Goal: Information Seeking & Learning: Learn about a topic

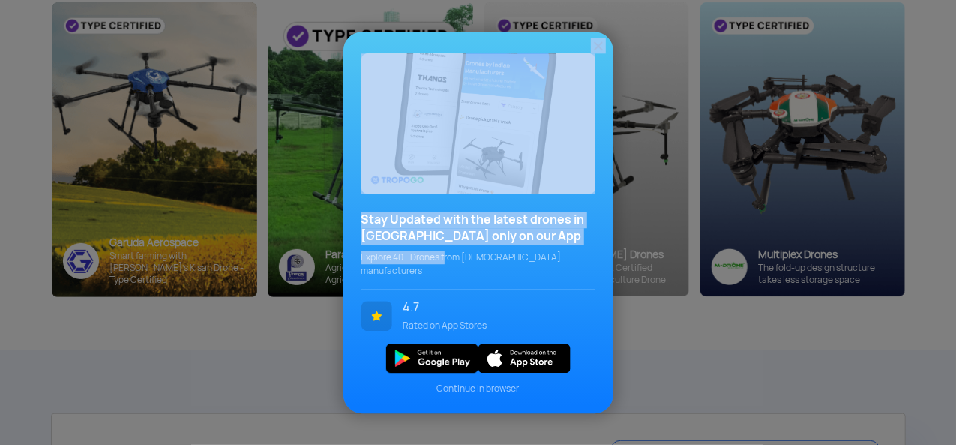
drag, startPoint x: 315, startPoint y: 250, endPoint x: 513, endPoint y: 249, distance: 198.0
click at [496, 259] on div "Stay Updated with the latest drones in [GEOGRAPHIC_DATA] only on our App Explor…" at bounding box center [478, 222] width 956 height 445
click at [595, 52] on img at bounding box center [598, 45] width 15 height 15
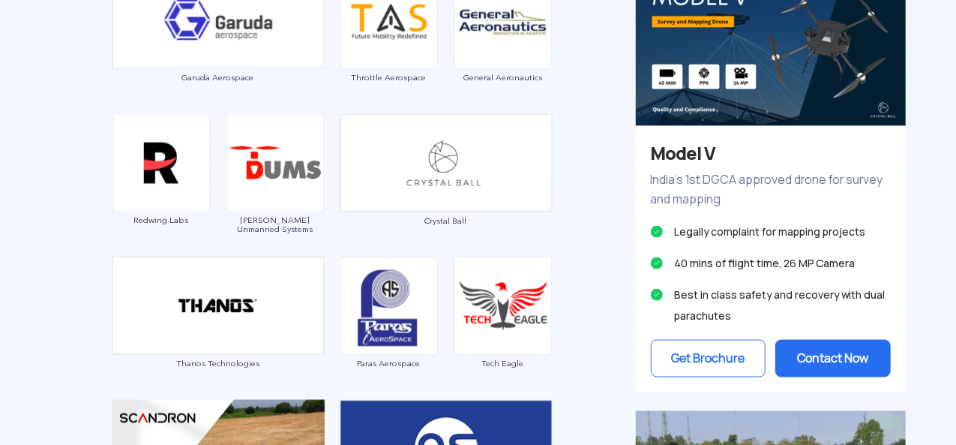
scroll to position [1050, 0]
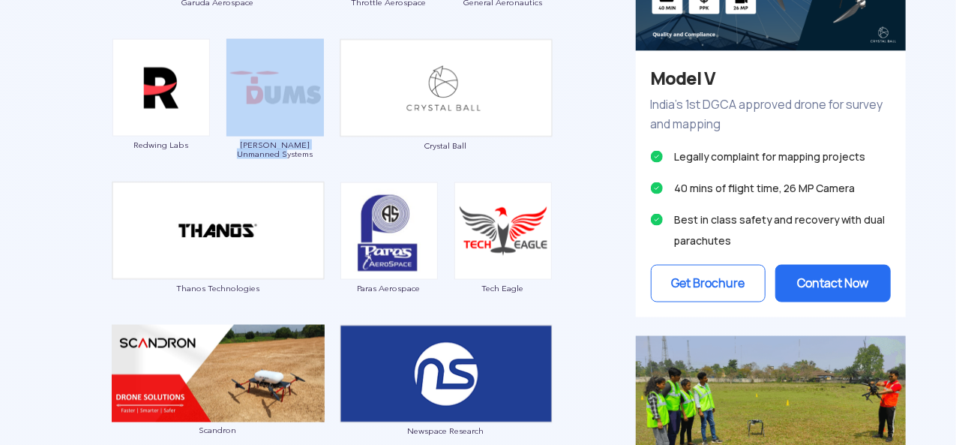
drag, startPoint x: 237, startPoint y: 143, endPoint x: 313, endPoint y: 160, distance: 78.2
click at [313, 160] on div "Garuda Aerospace Throttle Aerospace General Aeronautics Redwing Labs [PERSON_NA…" at bounding box center [332, 348] width 585 height 920
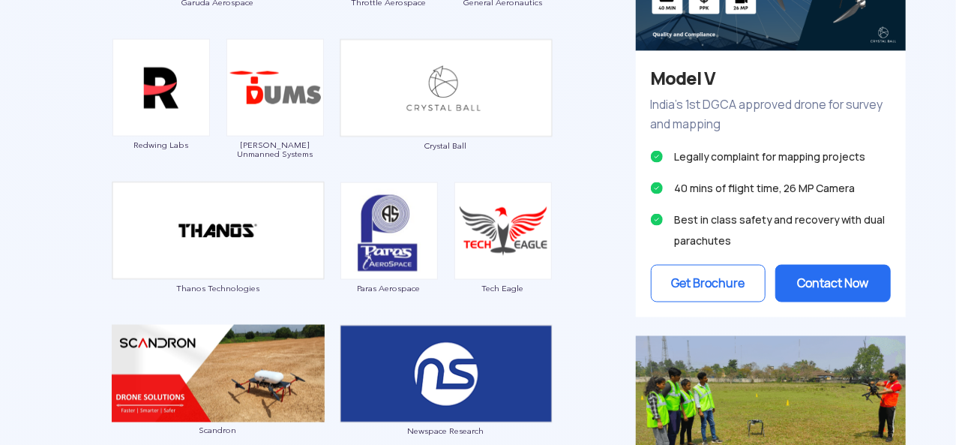
click at [217, 158] on div "Garuda Aerospace Throttle Aerospace General Aeronautics Redwing Labs [PERSON_NA…" at bounding box center [332, 348] width 585 height 920
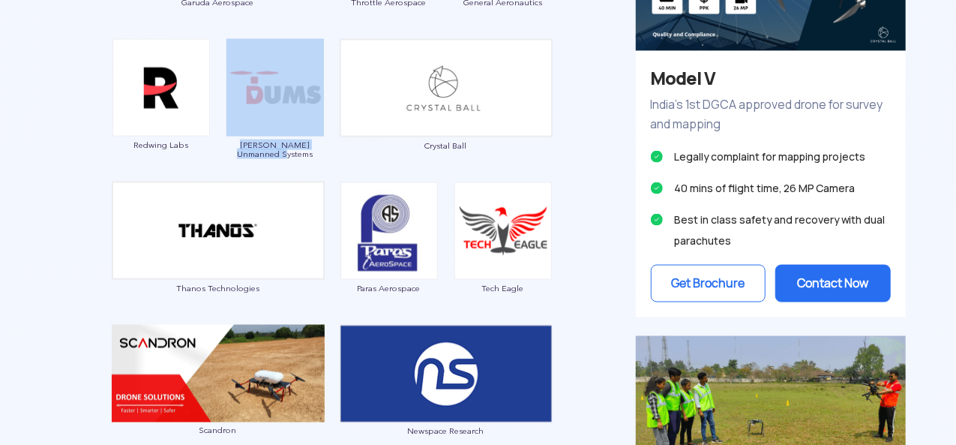
drag, startPoint x: 229, startPoint y: 149, endPoint x: 303, endPoint y: 156, distance: 73.8
click at [303, 156] on div "Garuda Aerospace Throttle Aerospace General Aeronautics Redwing Labs [PERSON_NA…" at bounding box center [332, 348] width 585 height 920
copy link "[PERSON_NAME] Unmanned Systems"
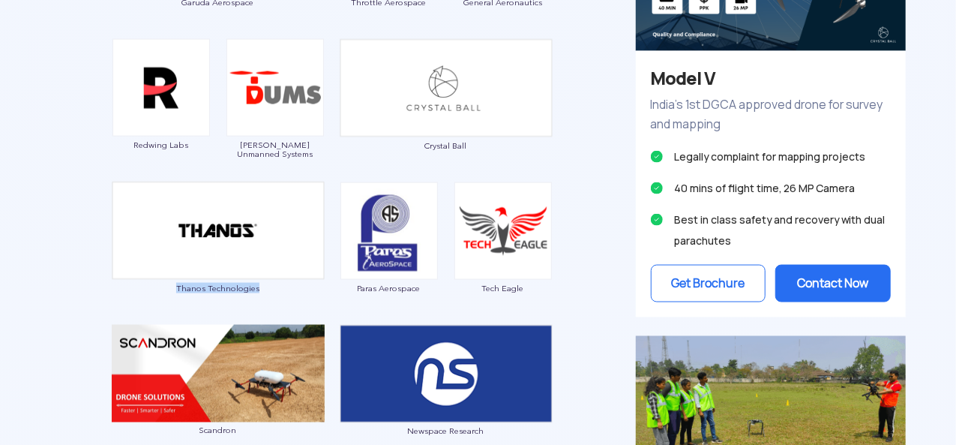
drag, startPoint x: 165, startPoint y: 292, endPoint x: 278, endPoint y: 289, distance: 113.3
click at [278, 289] on div "Thanos Technologies" at bounding box center [218, 244] width 213 height 127
copy span "Thanos Technologies"
drag, startPoint x: 445, startPoint y: 286, endPoint x: 358, endPoint y: 286, distance: 86.2
click at [358, 286] on div "Garuda Aerospace Throttle Aerospace General Aeronautics Redwing Labs [PERSON_NA…" at bounding box center [332, 348] width 585 height 920
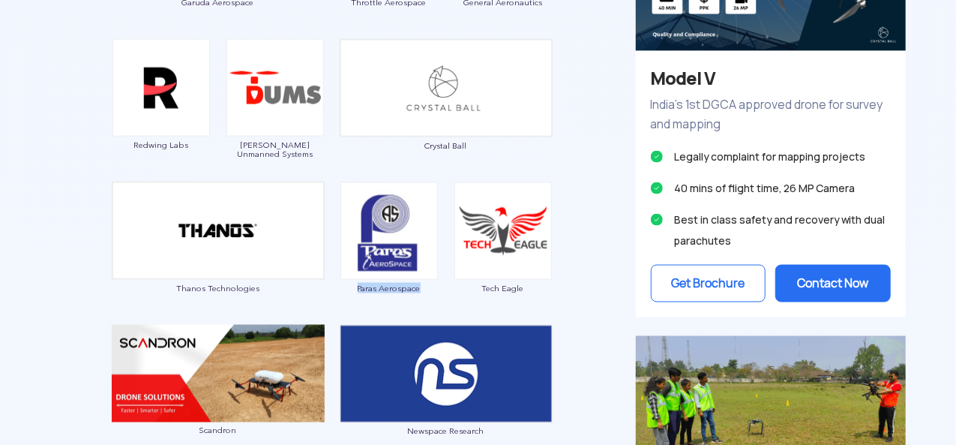
copy span "Paras Aerospace"
click at [529, 292] on div "Tech Eagle" at bounding box center [503, 245] width 99 height 127
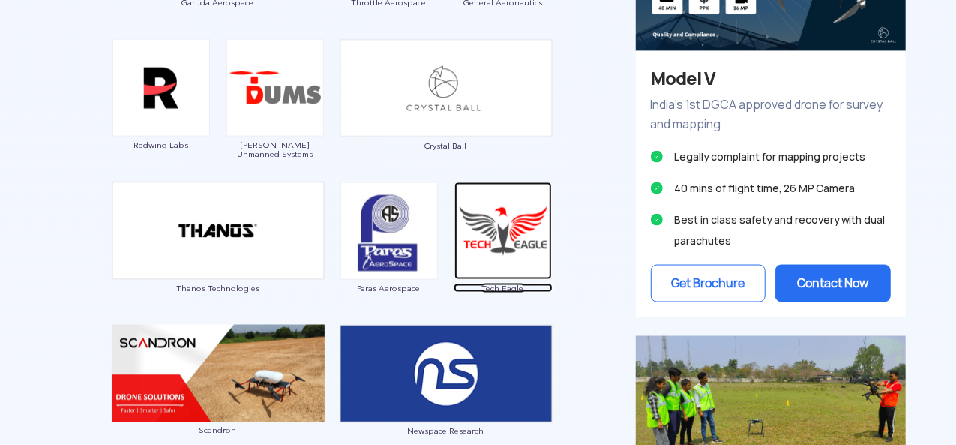
scroll to position [1125, 0]
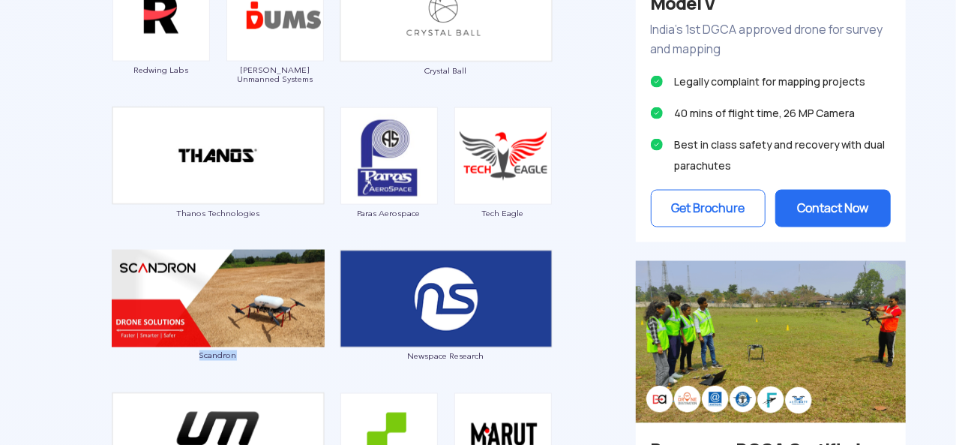
drag, startPoint x: 244, startPoint y: 361, endPoint x: 196, endPoint y: 355, distance: 47.6
click at [196, 355] on div "Scandron" at bounding box center [218, 313] width 213 height 127
copy span "Scandron"
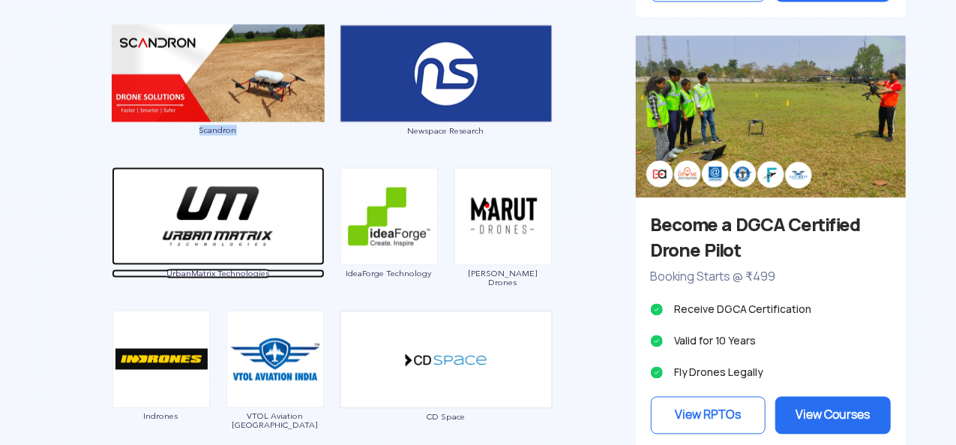
scroll to position [1425, 0]
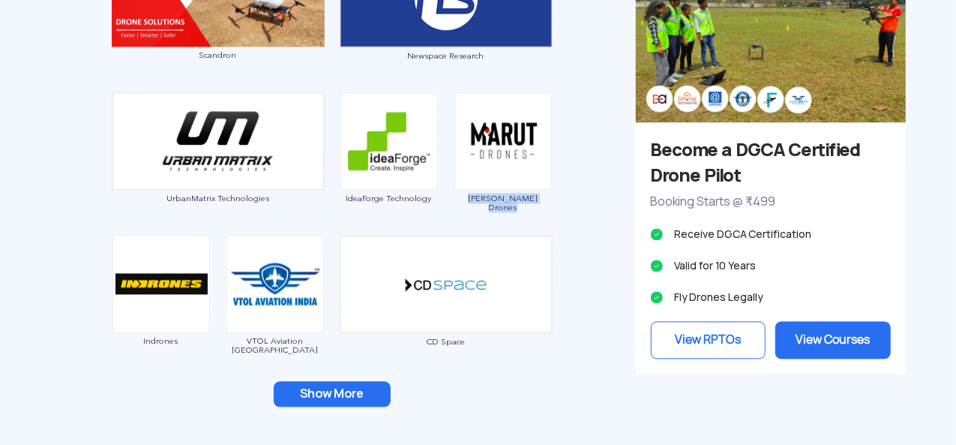
drag, startPoint x: 552, startPoint y: 193, endPoint x: 471, endPoint y: 206, distance: 82.1
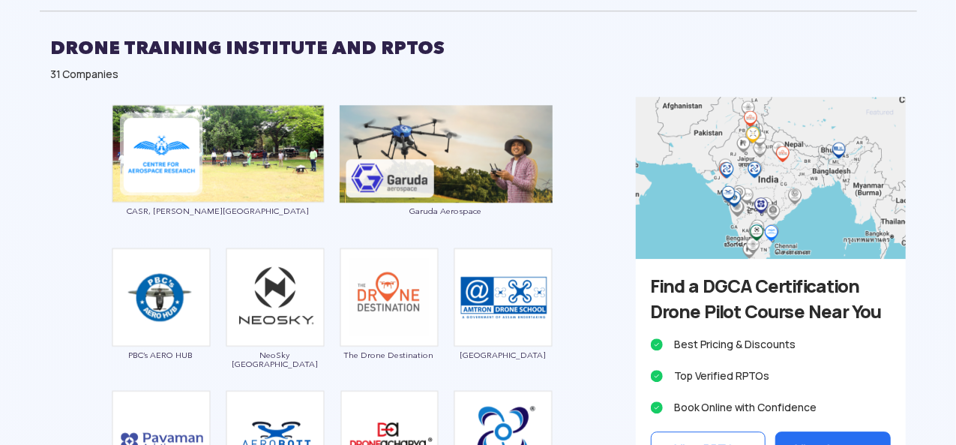
scroll to position [1950, 0]
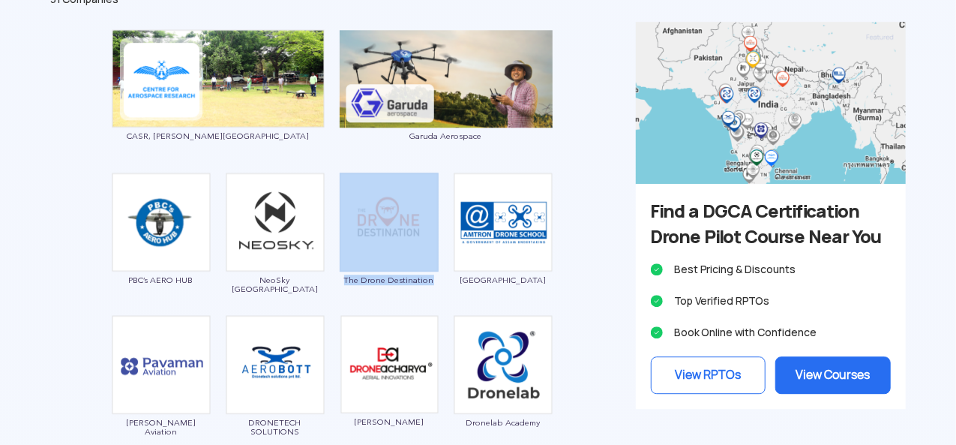
drag, startPoint x: 331, startPoint y: 283, endPoint x: 436, endPoint y: 283, distance: 104.2
click at [436, 283] on div "CASR, [PERSON_NAME] University Garuda Aerospace PBC’s AERO HUB NeoSky [GEOGRAPH…" at bounding box center [332, 267] width 585 height 491
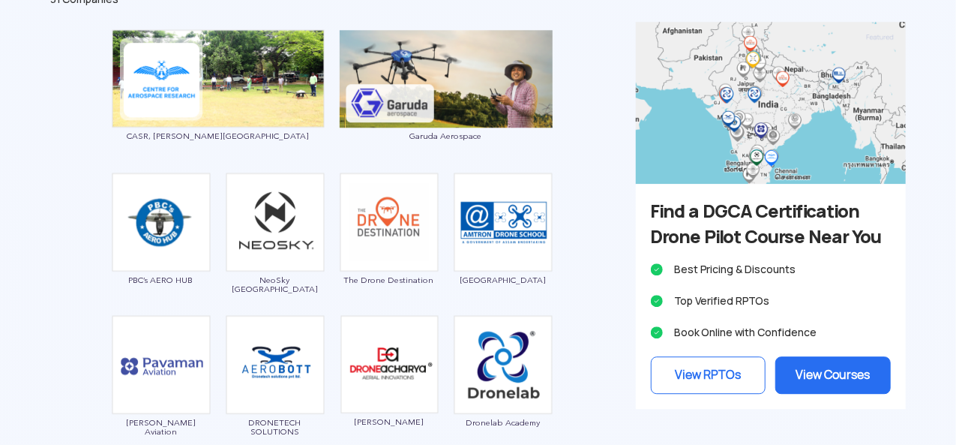
click at [570, 317] on div "CASR, [PERSON_NAME] University Garuda Aerospace PBC’s AERO HUB NeoSky [GEOGRAPH…" at bounding box center [332, 267] width 585 height 491
